Goal: Transaction & Acquisition: Purchase product/service

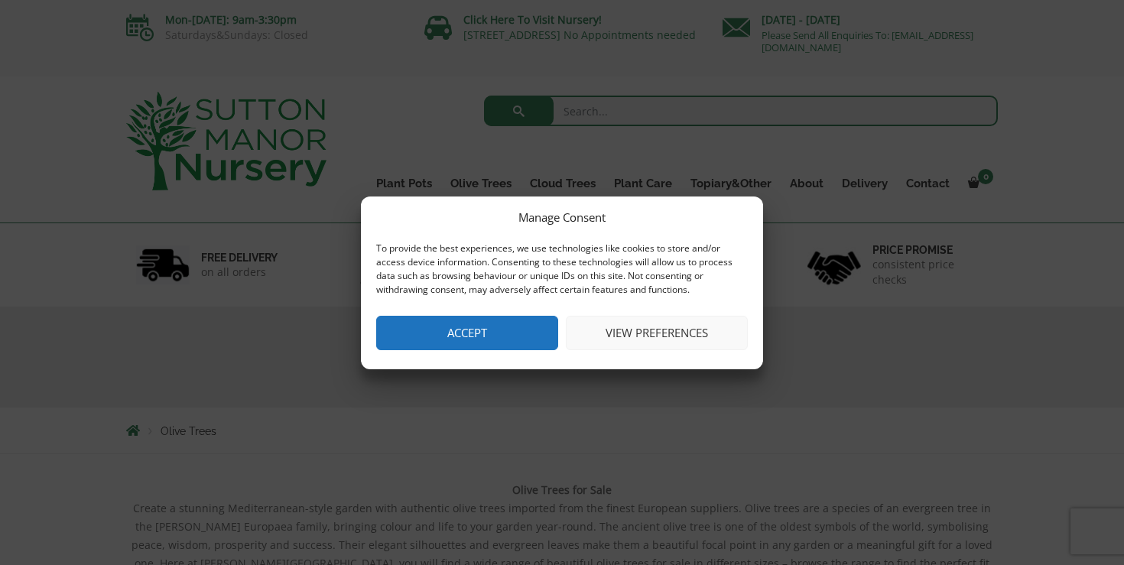
click at [529, 334] on button "Accept" at bounding box center [467, 333] width 182 height 34
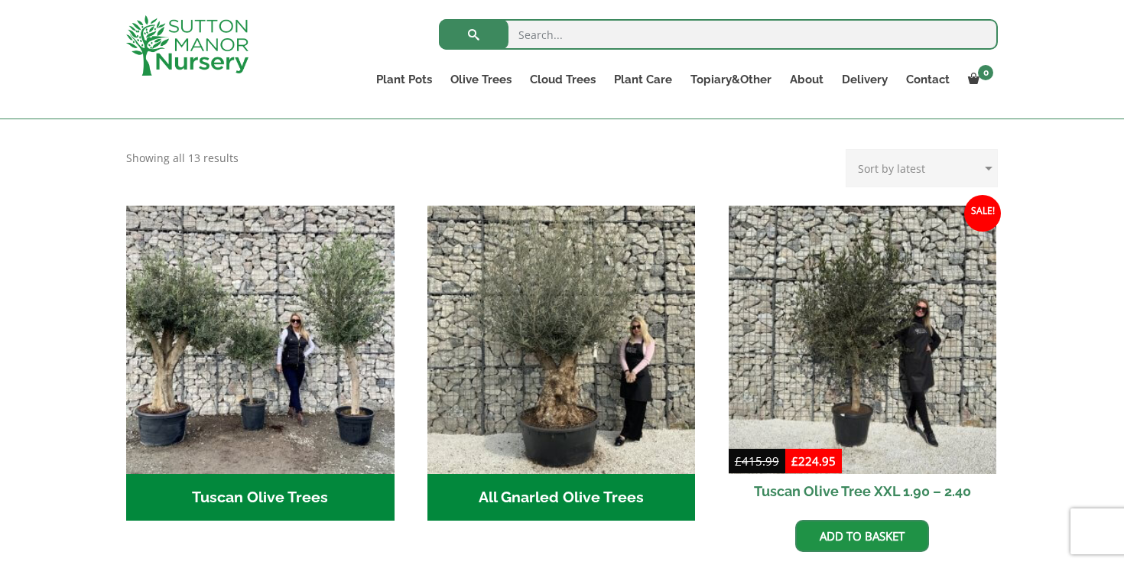
scroll to position [484, 0]
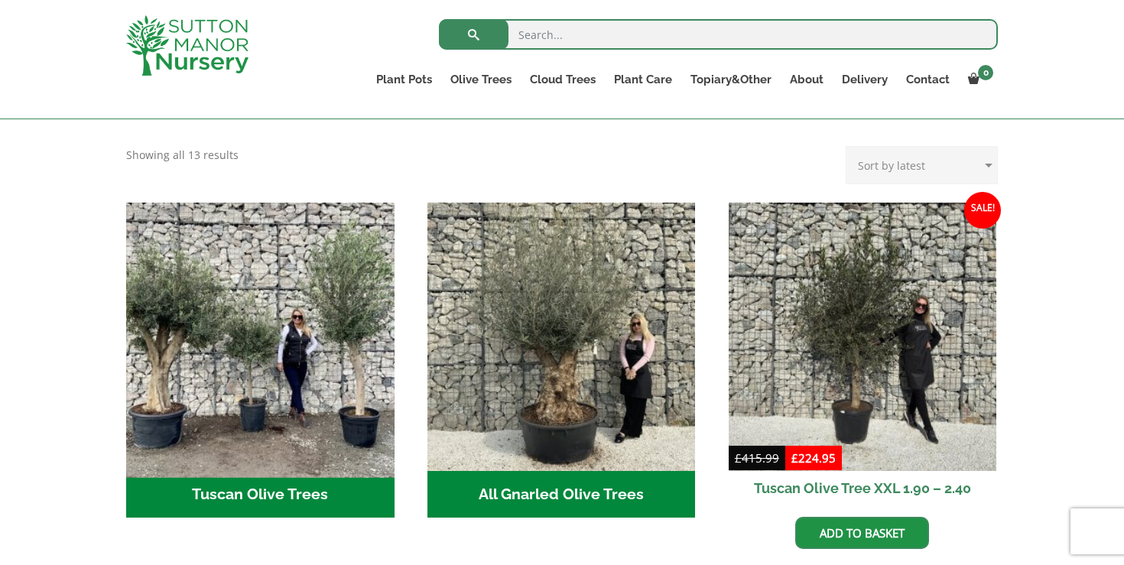
click at [217, 320] on img "Visit product category Tuscan Olive Trees" at bounding box center [259, 336] width 281 height 281
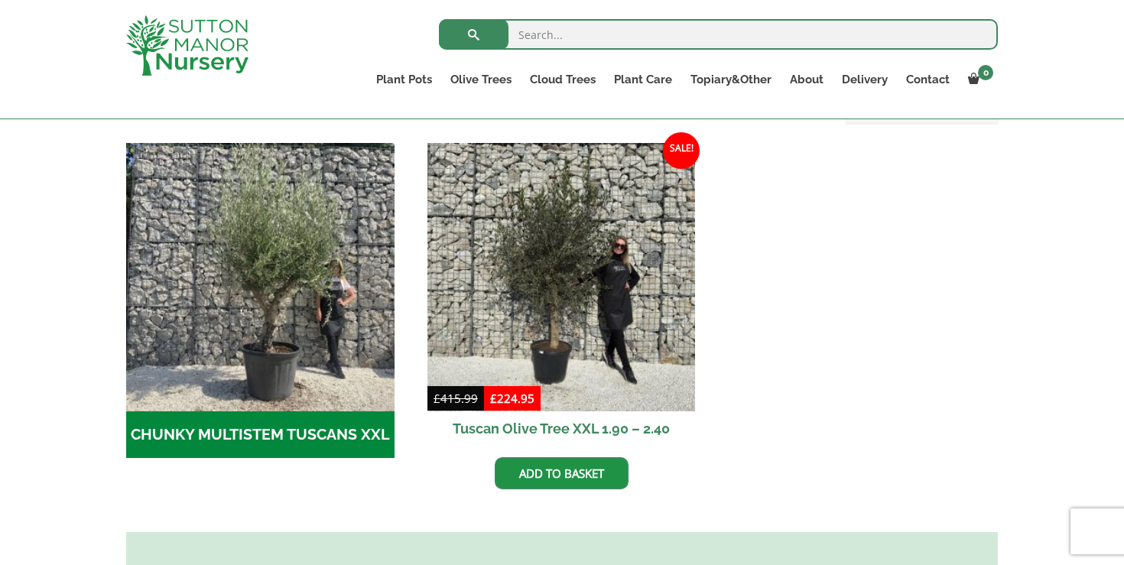
scroll to position [446, 0]
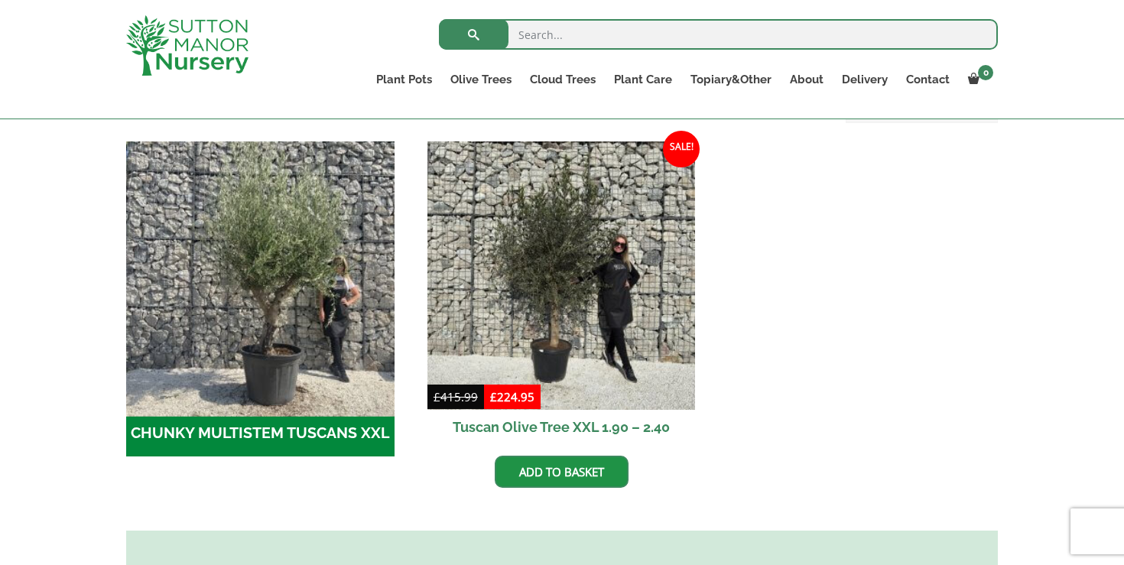
click at [235, 318] on img "Visit product category CHUNKY MULTISTEM TUSCANS XXL" at bounding box center [259, 275] width 281 height 281
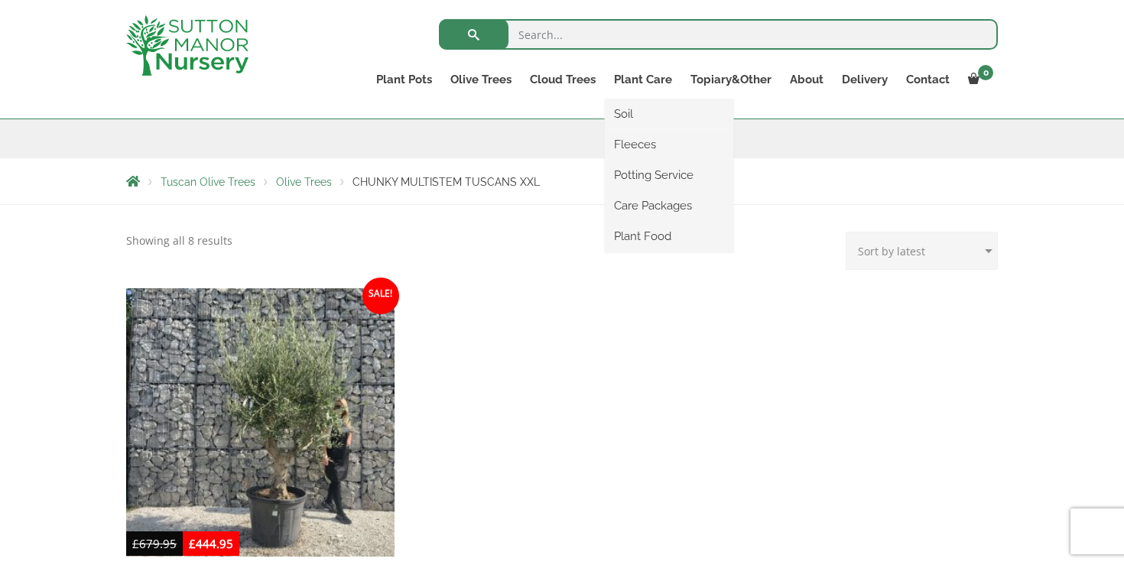
scroll to position [331, 0]
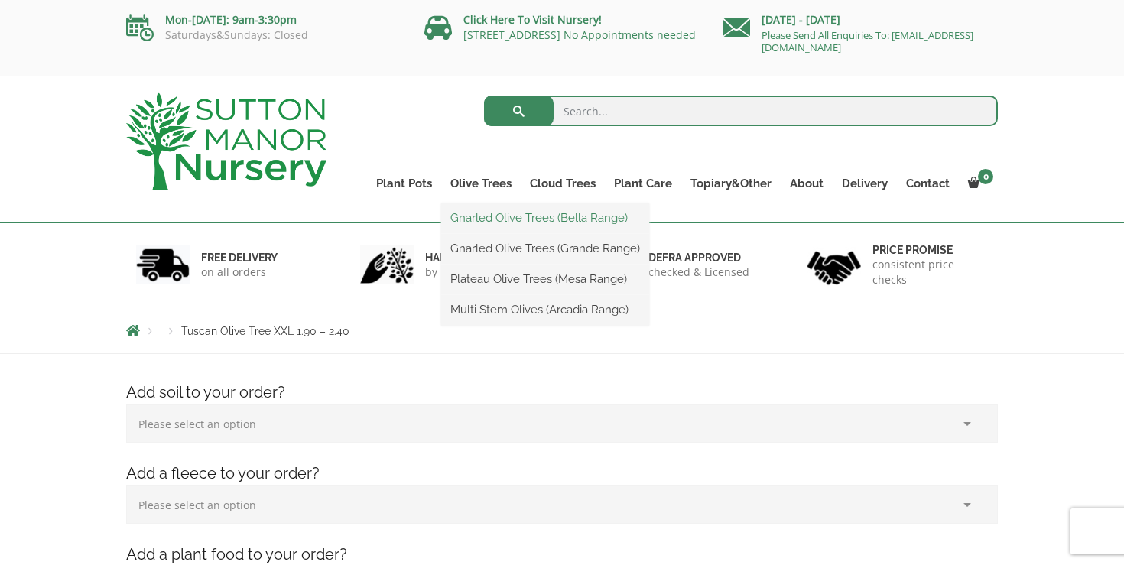
click at [485, 215] on link "Gnarled Olive Trees (Bella Range)" at bounding box center [545, 217] width 208 height 23
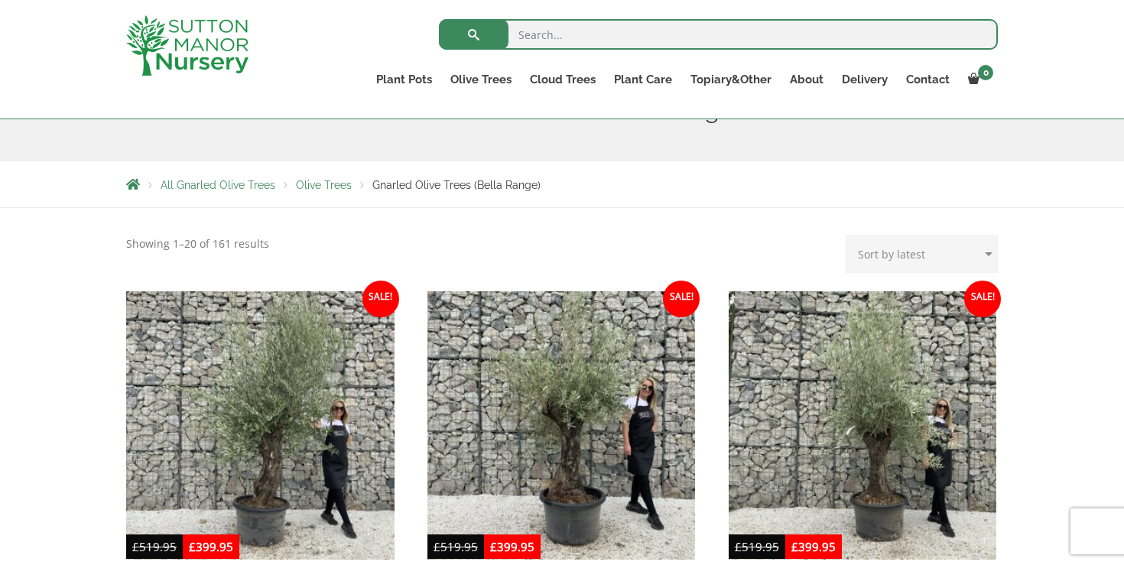
scroll to position [277, 0]
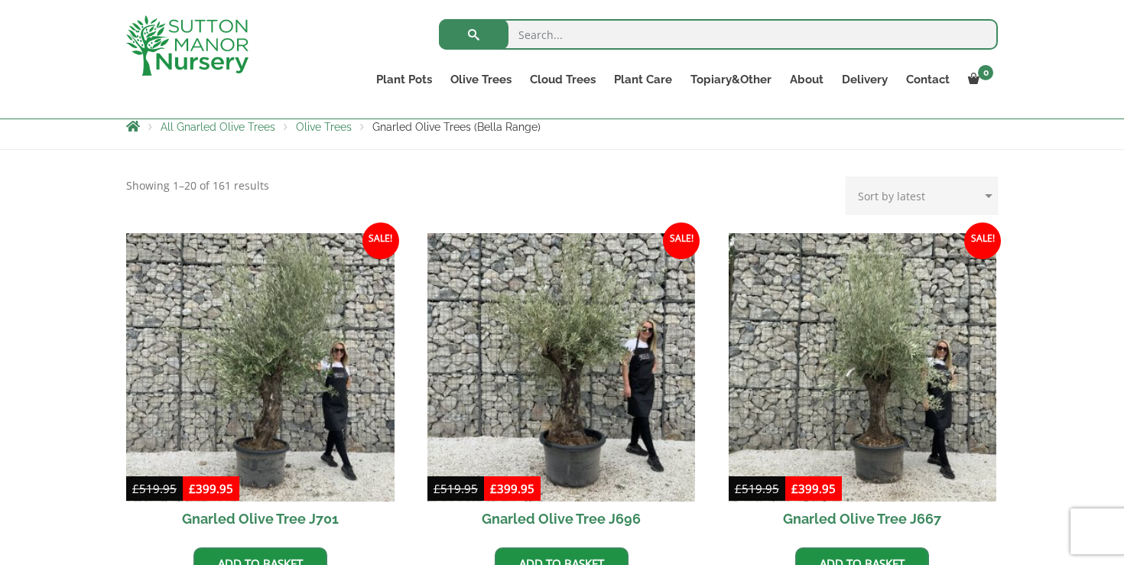
click at [316, 125] on span "Olive Trees" at bounding box center [324, 127] width 56 height 12
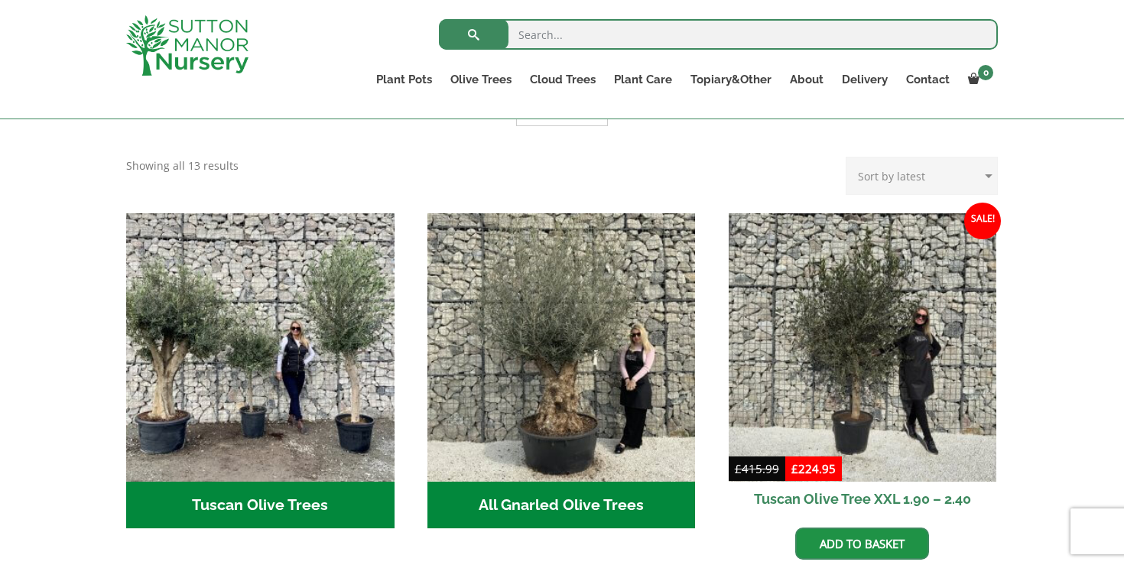
scroll to position [437, 0]
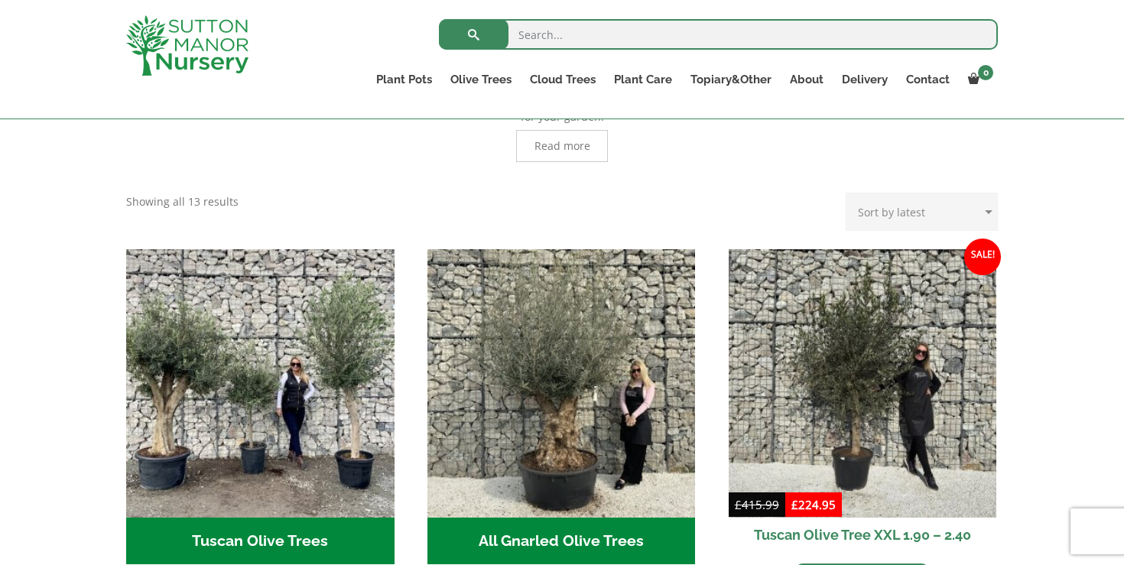
click at [911, 195] on select "Sort by popularity Sort by latest Sort by price: low to high Sort by price: hig…" at bounding box center [922, 212] width 152 height 38
select select "price"
click at [849, 193] on select "Sort by popularity Sort by latest Sort by price: low to high Sort by price: hig…" at bounding box center [922, 212] width 152 height 38
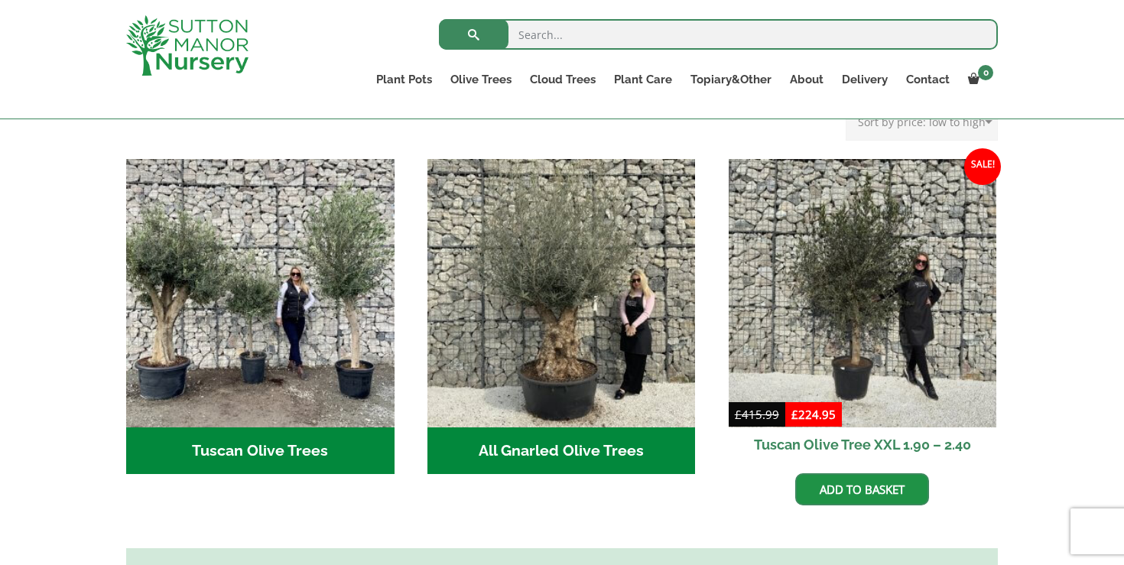
scroll to position [524, 0]
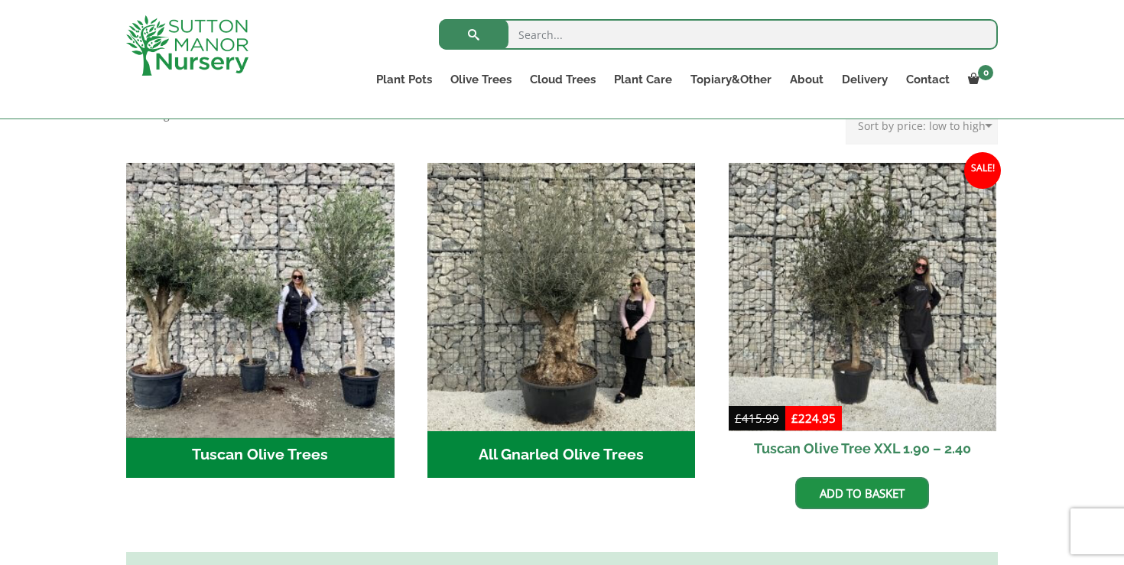
click at [245, 297] on img "Visit product category Tuscan Olive Trees" at bounding box center [259, 296] width 281 height 281
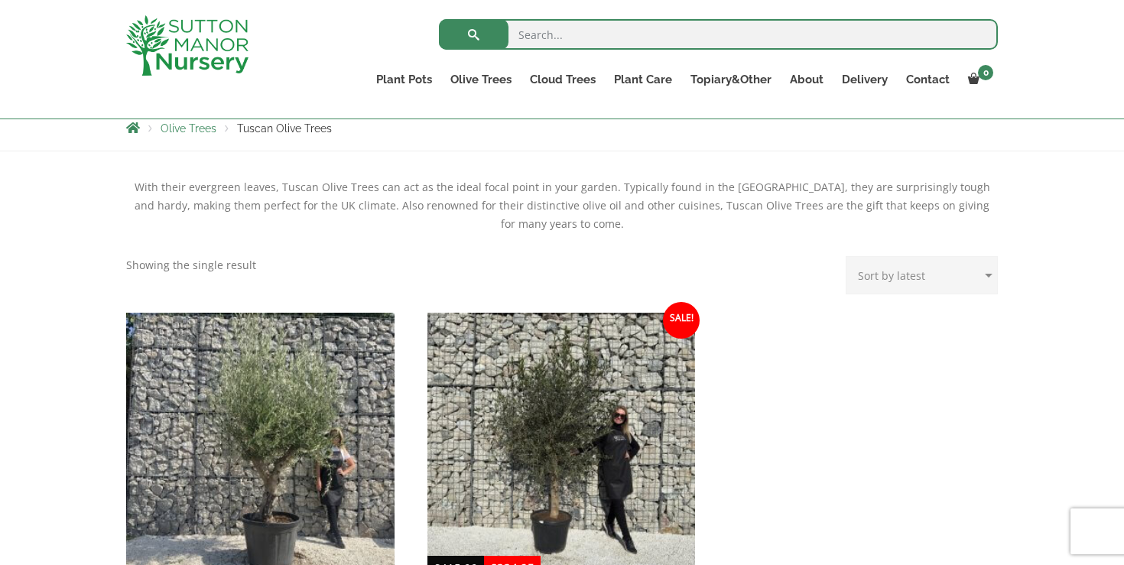
scroll to position [283, 0]
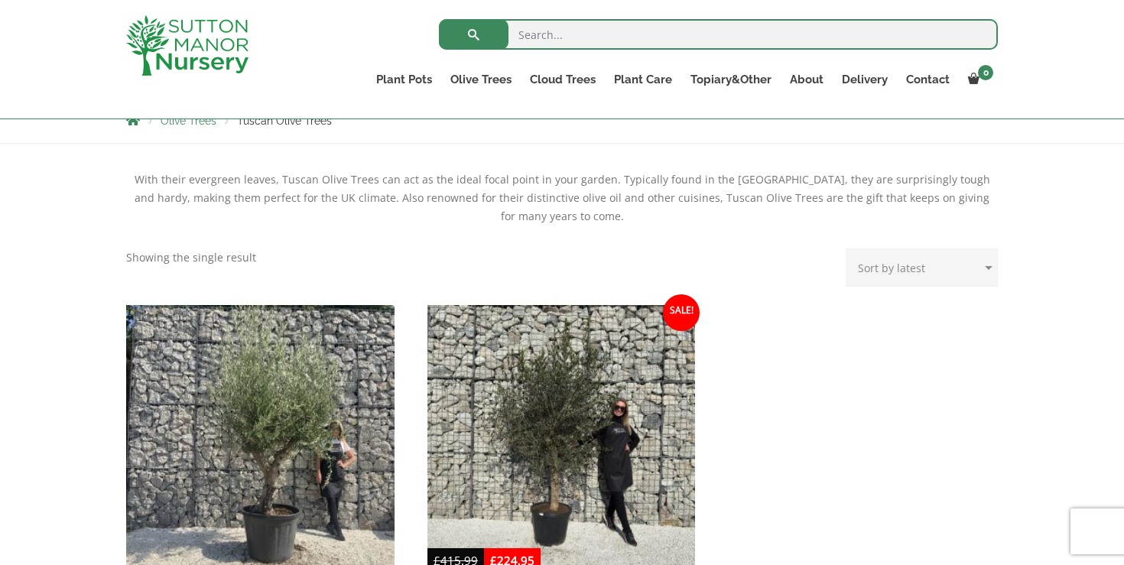
click at [961, 265] on select "Sort by popularity Sort by latest Sort by price: low to high Sort by price: hig…" at bounding box center [922, 267] width 152 height 38
select select "price"
click at [849, 248] on select "Sort by popularity Sort by latest Sort by price: low to high Sort by price: hig…" at bounding box center [922, 267] width 152 height 38
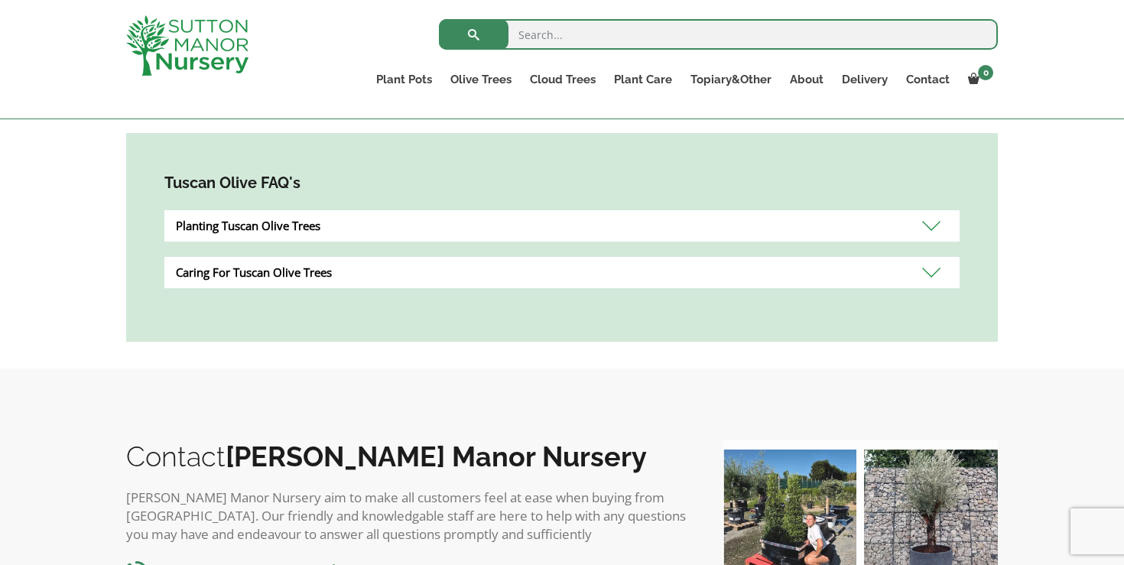
scroll to position [846, 0]
